Goal: Information Seeking & Learning: Find specific page/section

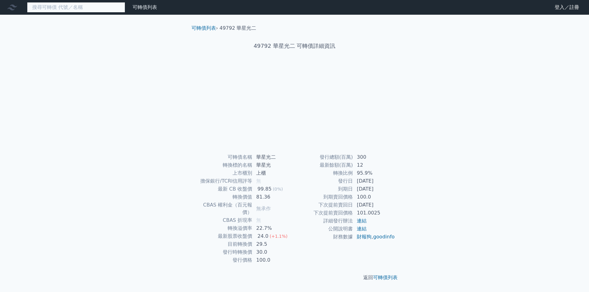
click at [91, 6] on input at bounding box center [76, 7] width 98 height 10
drag, startPoint x: 272, startPoint y: 157, endPoint x: 256, endPoint y: 157, distance: 16.3
click at [256, 157] on td "華星光二" at bounding box center [274, 157] width 42 height 8
copy td "華星光"
drag, startPoint x: 103, startPoint y: 14, endPoint x: 104, endPoint y: 9, distance: 4.5
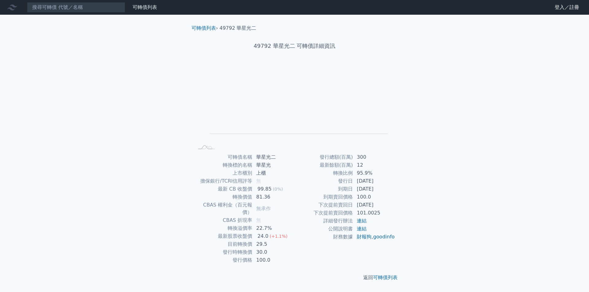
click at [103, 13] on nav "可轉債列表 財務數據 可轉債列表 財務數據 登入／註冊 登入／註冊" at bounding box center [294, 7] width 589 height 15
click at [105, 8] on input at bounding box center [76, 7] width 98 height 10
paste input "華星光"
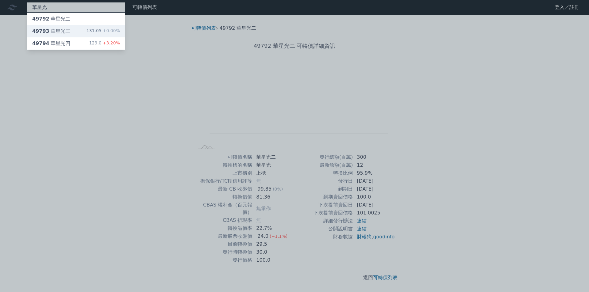
type input "華星光"
click at [93, 29] on div "131.05 +0.00%" at bounding box center [103, 31] width 33 height 7
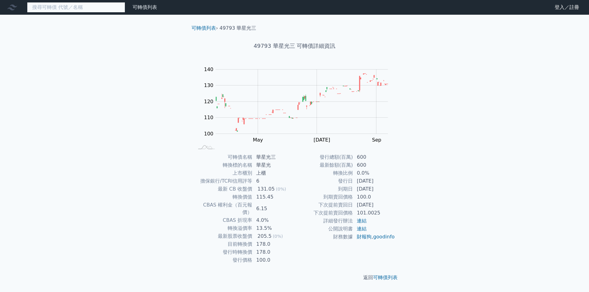
click at [80, 10] on input at bounding box center [76, 7] width 98 height 10
paste input "華星光"
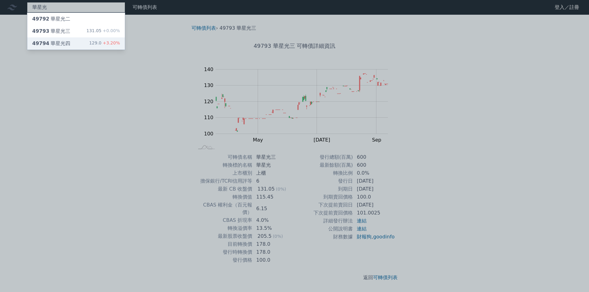
type input "華星光"
click at [78, 43] on div "49794 華星光四 129.0 +3.20%" at bounding box center [76, 43] width 98 height 12
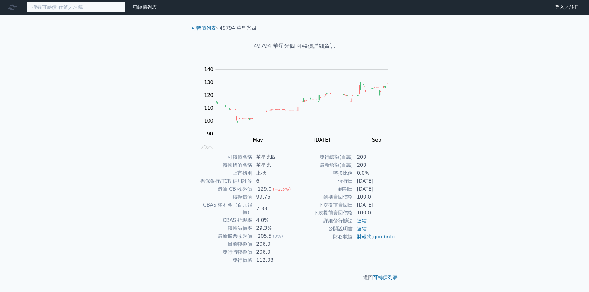
click at [87, 5] on input at bounding box center [76, 7] width 98 height 10
type input "ㄏ"
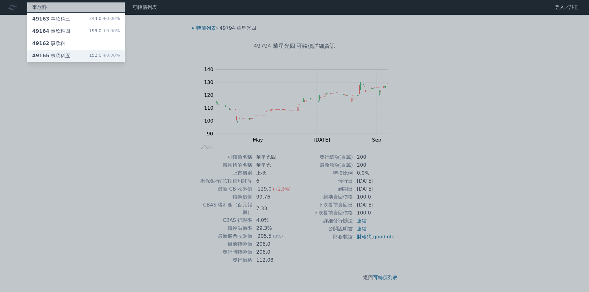
type input "事欣科"
click at [81, 55] on div "49165 事欣科五 152.0 +0.00%" at bounding box center [76, 56] width 98 height 12
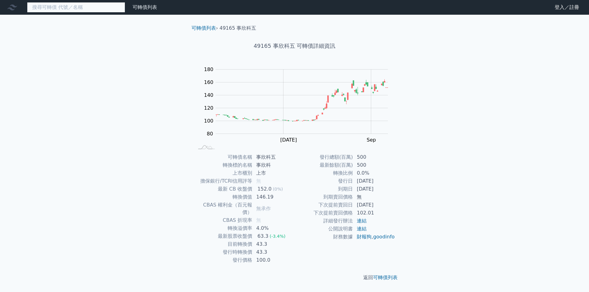
click at [50, 6] on input at bounding box center [76, 7] width 98 height 10
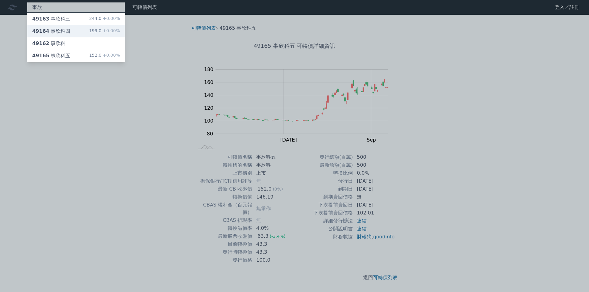
type input "事欣"
click at [60, 27] on div "事欣 49163 事欣科三 244.0 +0.00% 49164 事欣科四 199.0 +0.00% 49162 事欣科二 49165 事欣科五 152.0 …" at bounding box center [294, 146] width 589 height 292
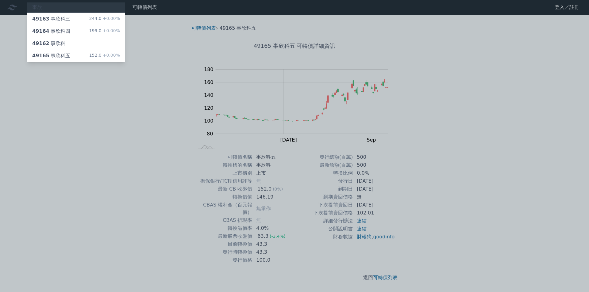
click at [60, 27] on div "49164 事欣科四 199.0 +0.00%" at bounding box center [76, 31] width 98 height 12
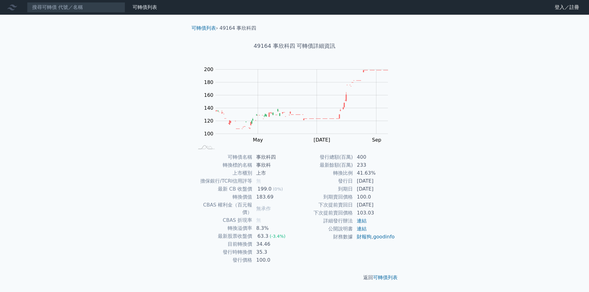
click at [68, 14] on nav "可轉債列表 財務數據 可轉債列表 財務數據 登入／註冊 登入／註冊" at bounding box center [294, 7] width 589 height 15
click at [68, 10] on input at bounding box center [76, 7] width 98 height 10
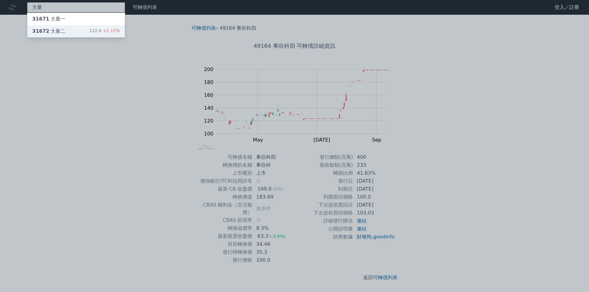
type input "大量"
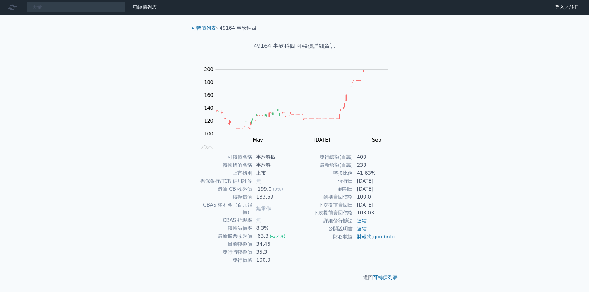
click at [59, 33] on div "大量 可轉債列表 財務數據 可轉債列表 財務數據 登入／註冊 登入／註冊 可轉債列表 › 49164 事欣科四 49164 事欣科四 可轉債詳細資訊 Zoom…" at bounding box center [294, 146] width 589 height 292
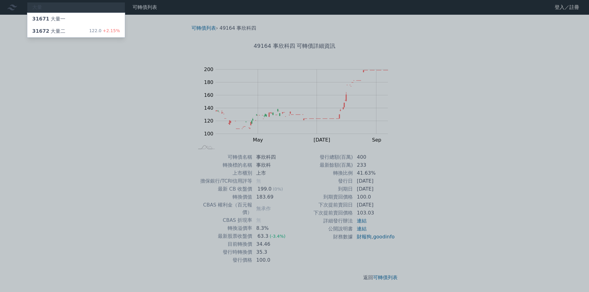
click at [59, 33] on div "31672 大量二" at bounding box center [48, 31] width 33 height 7
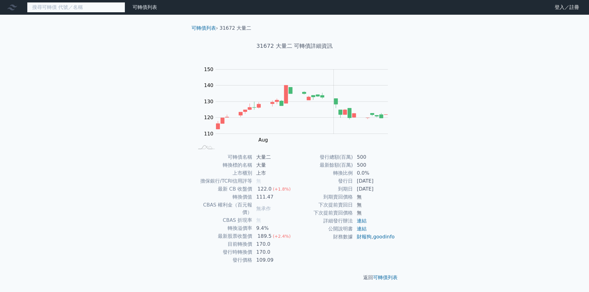
click at [52, 10] on input at bounding box center [76, 7] width 98 height 10
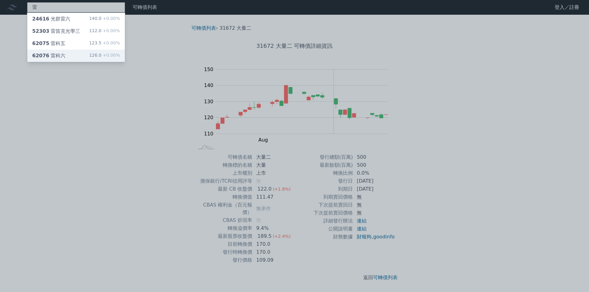
type input "雷"
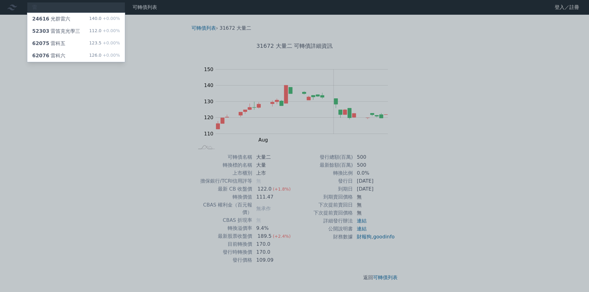
click at [89, 52] on div "[PERSON_NAME]24616 光群雷六 140.0 +0.00% 52303 雷笛克光學三 112.0 +0.00% 62075 雷科五 123.5 …" at bounding box center [294, 146] width 589 height 292
click at [89, 52] on div "62076 雷科六 126.0 +0.00%" at bounding box center [76, 56] width 98 height 12
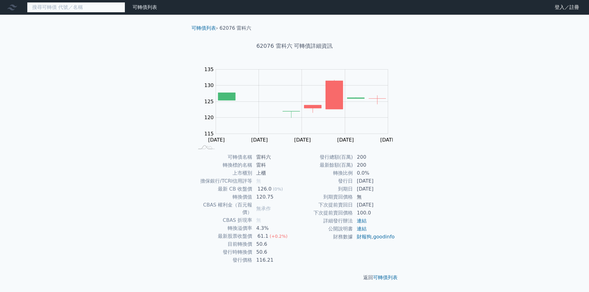
click at [69, 5] on input at bounding box center [76, 7] width 98 height 10
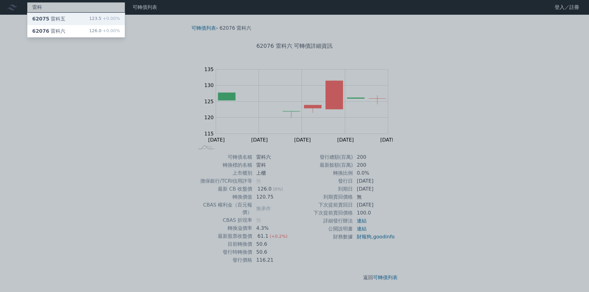
type input "雷科"
click at [66, 14] on nav "雷科 62075 雷科五 123.5 +0.00% 62076 雷科六 126.0 +0.00% 可轉債列表 財務數據 可轉債列表 財務數據 登入／註冊 登入…" at bounding box center [294, 7] width 589 height 15
click at [66, 14] on div "62075 雷科五 123.5 +0.00%" at bounding box center [76, 19] width 98 height 12
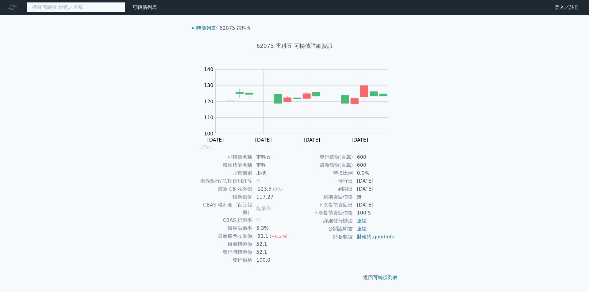
click at [66, 9] on input at bounding box center [76, 7] width 98 height 10
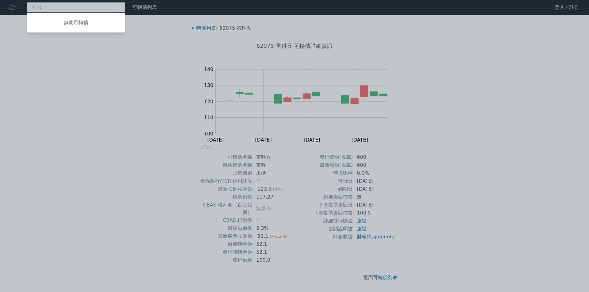
type input "虎"
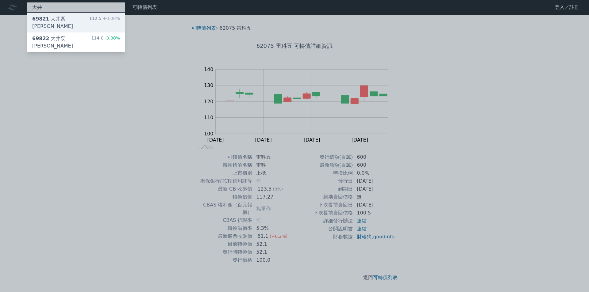
type input "大井"
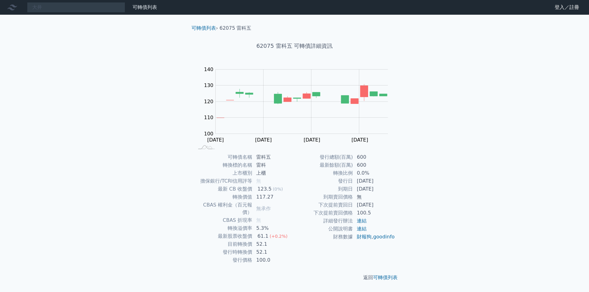
click at [84, 21] on div "大井 可轉債列表 財務數據 可轉債列表 財務數據 登入／註冊 登入／註冊 可轉債列表 › 62075 雷科五 62075 雷科五 可轉債詳細資訊 Zoom O…" at bounding box center [294, 146] width 589 height 292
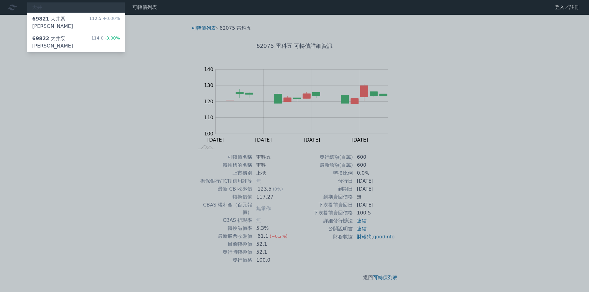
click at [84, 21] on div "69821 大井泵浦一 112.5 +0.00%" at bounding box center [76, 23] width 98 height 20
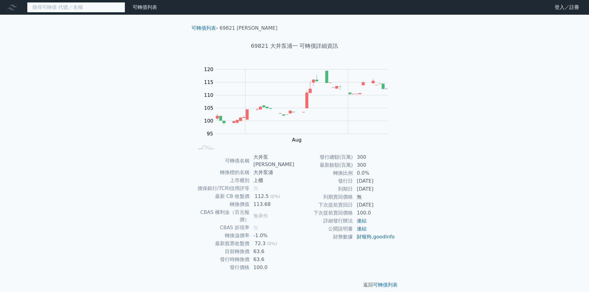
click at [81, 4] on input at bounding box center [76, 7] width 98 height 10
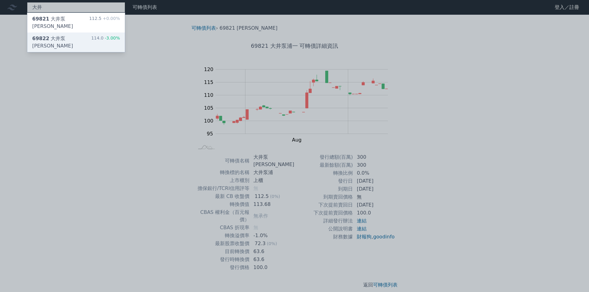
type input "大井"
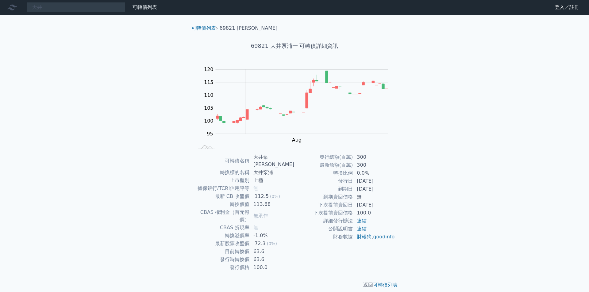
click at [76, 31] on div "大井 可轉債列表 財務數據 可轉債列表 財務數據 登入／註冊 登入／註冊 可轉債列表 › 69821 大井泵[PERSON_NAME] 69821 大井泵浦一…" at bounding box center [294, 149] width 589 height 299
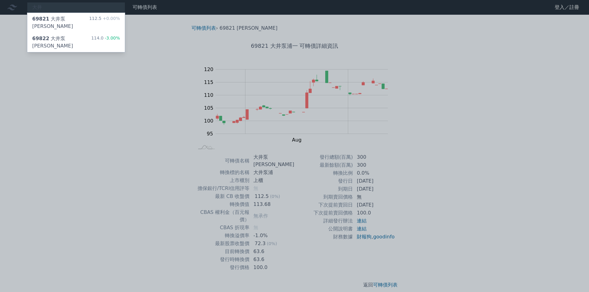
click at [76, 33] on div "69822 大井泵浦二 114.0 -3.00%" at bounding box center [76, 43] width 98 height 20
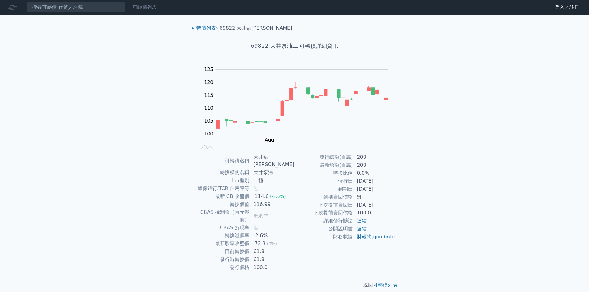
click at [138, 8] on link "可轉債列表" at bounding box center [145, 7] width 25 height 6
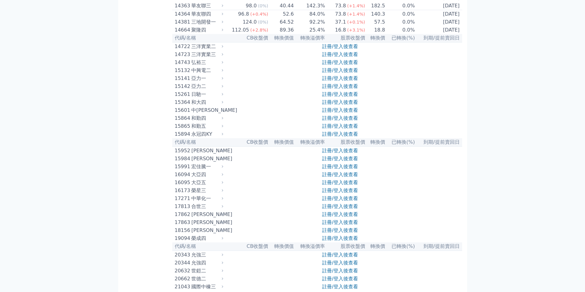
scroll to position [276, 0]
